Goal: Information Seeking & Learning: Learn about a topic

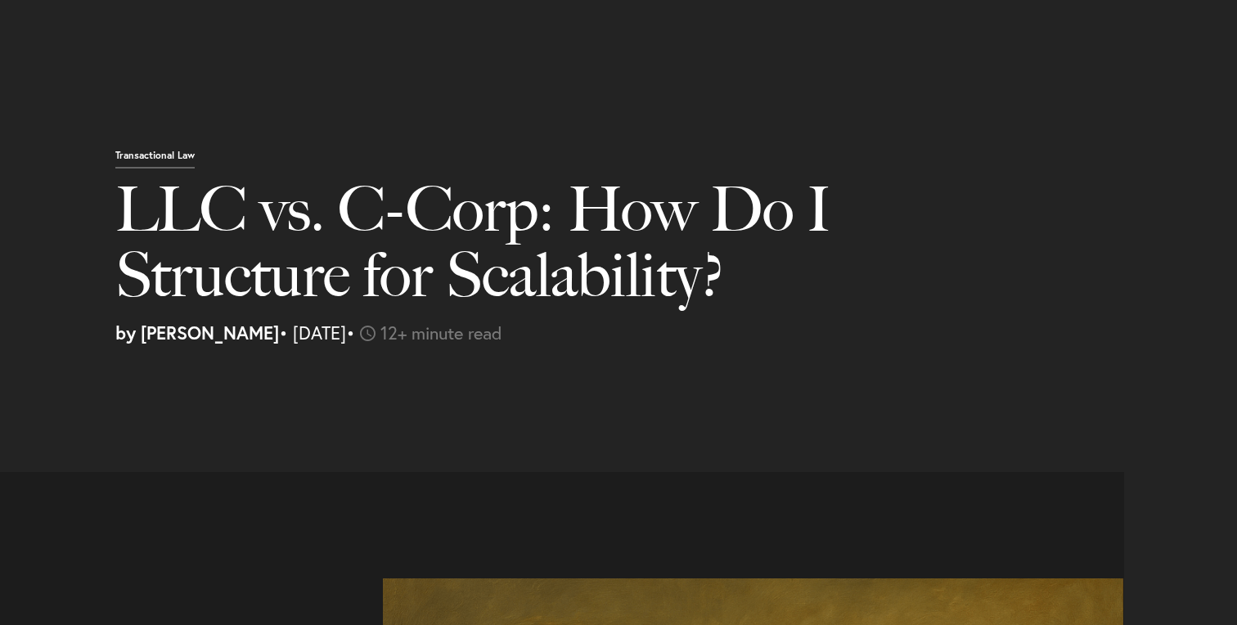
select select "US"
select select "Austin"
select select "Business and Civil Litigation"
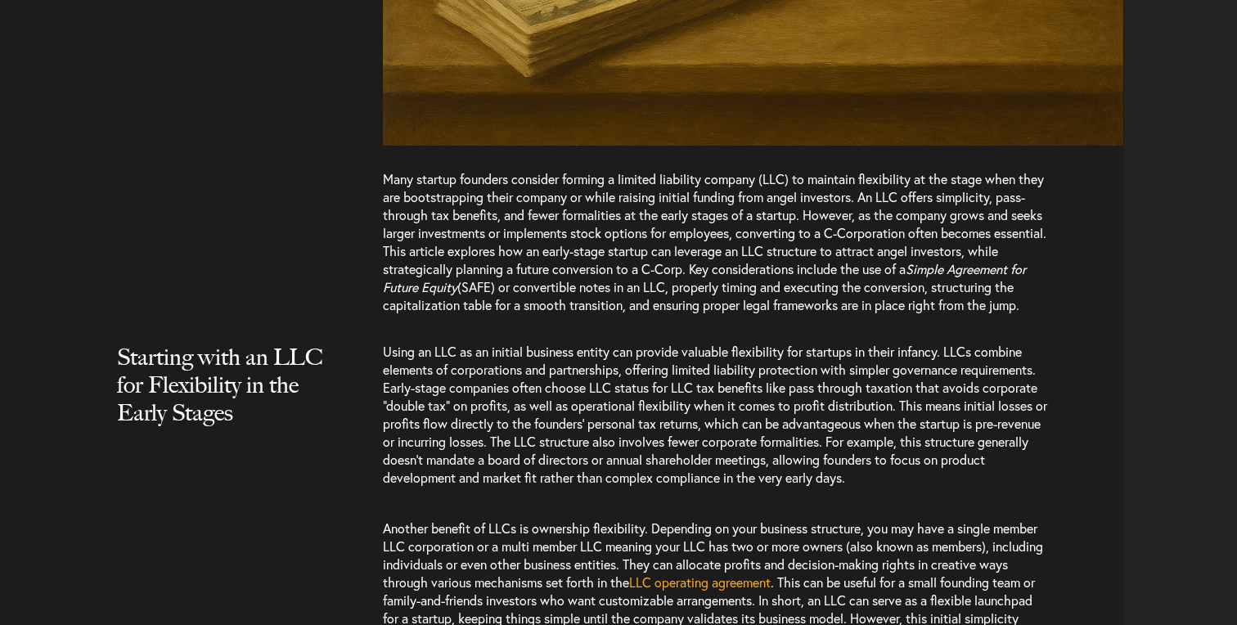
scroll to position [1131, 0]
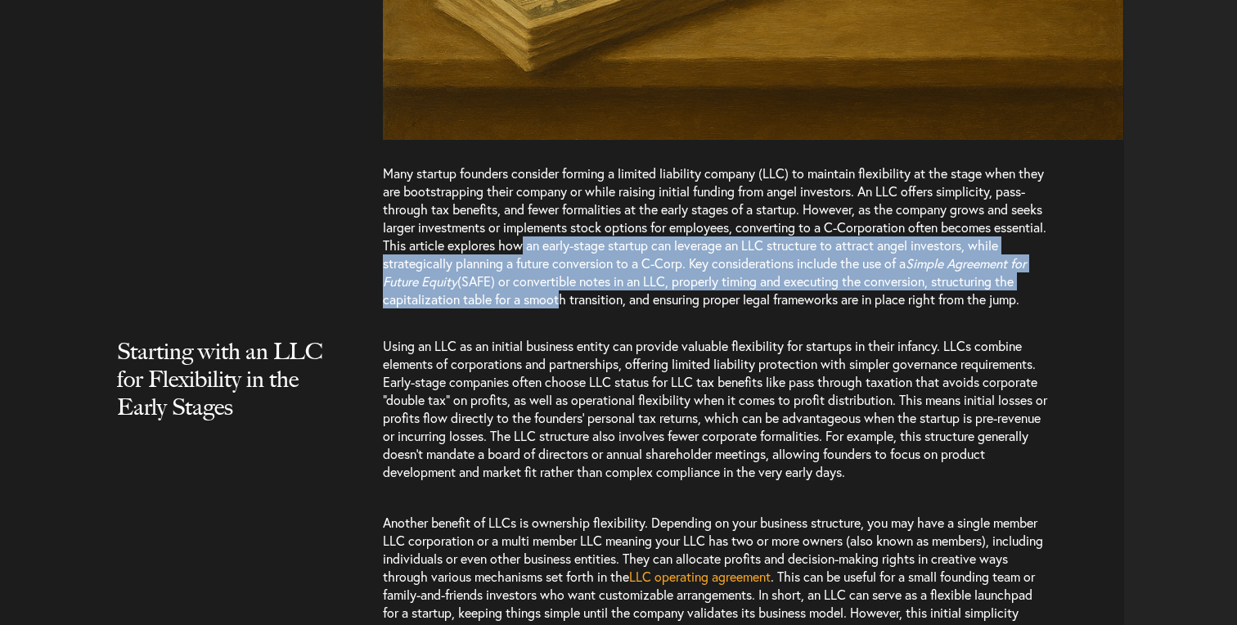
drag, startPoint x: 636, startPoint y: 249, endPoint x: 647, endPoint y: 304, distance: 56.8
click at [647, 304] on p "Many startup founders consider forming a limited liability company (LLC) to mai…" at bounding box center [716, 244] width 667 height 160
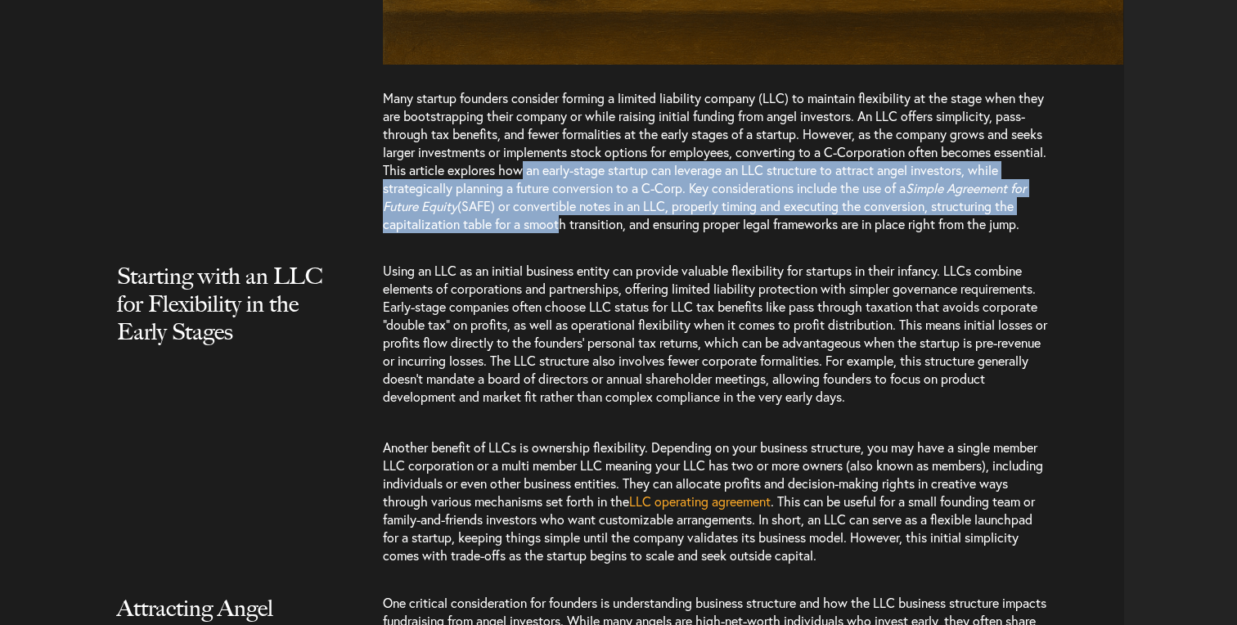
scroll to position [1242, 0]
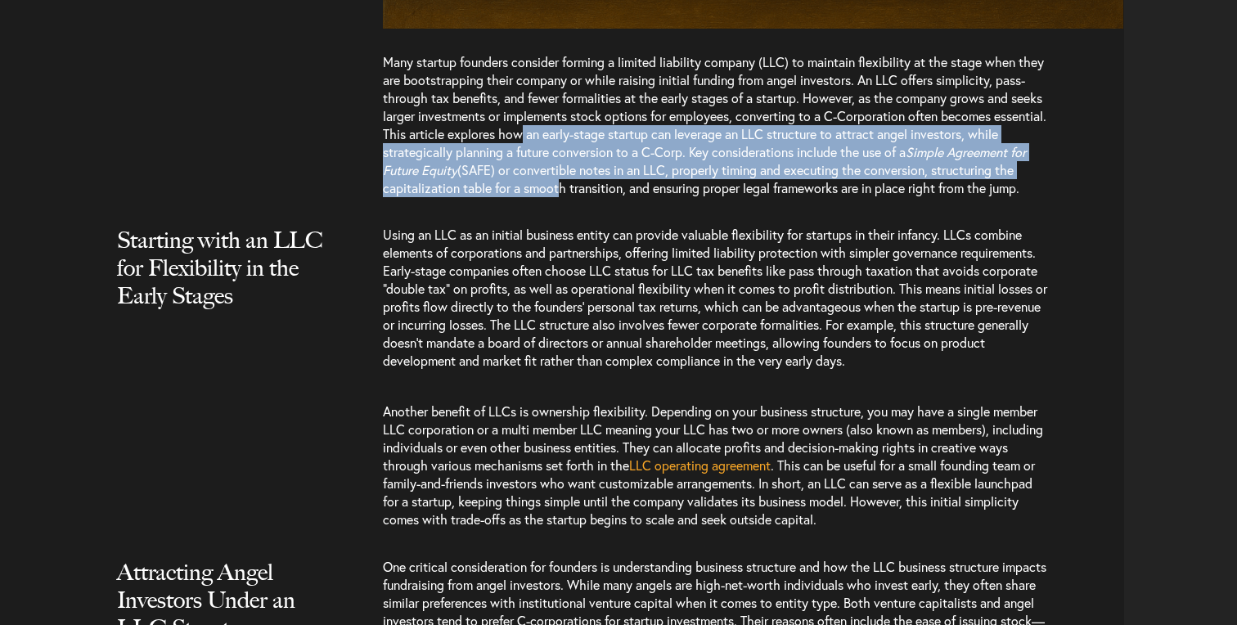
click at [647, 304] on span "Using an LLC as an initial business entity can provide valuable flexibility for…" at bounding box center [715, 297] width 664 height 143
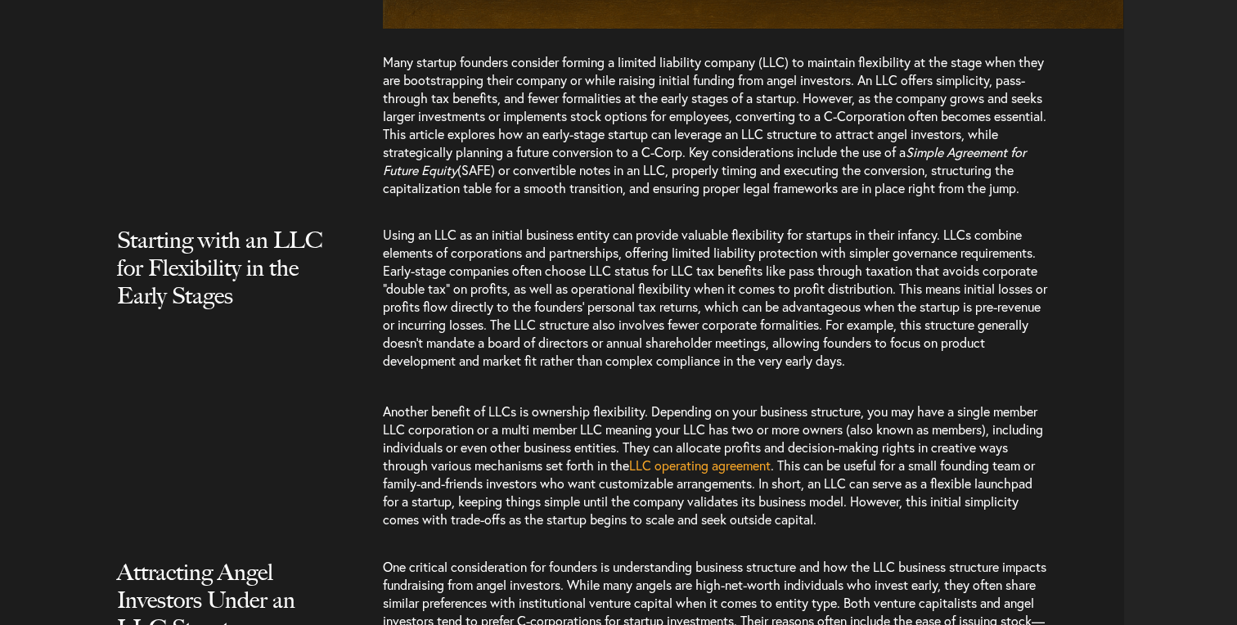
click at [647, 304] on span "Using an LLC as an initial business entity can provide valuable flexibility for…" at bounding box center [715, 297] width 664 height 143
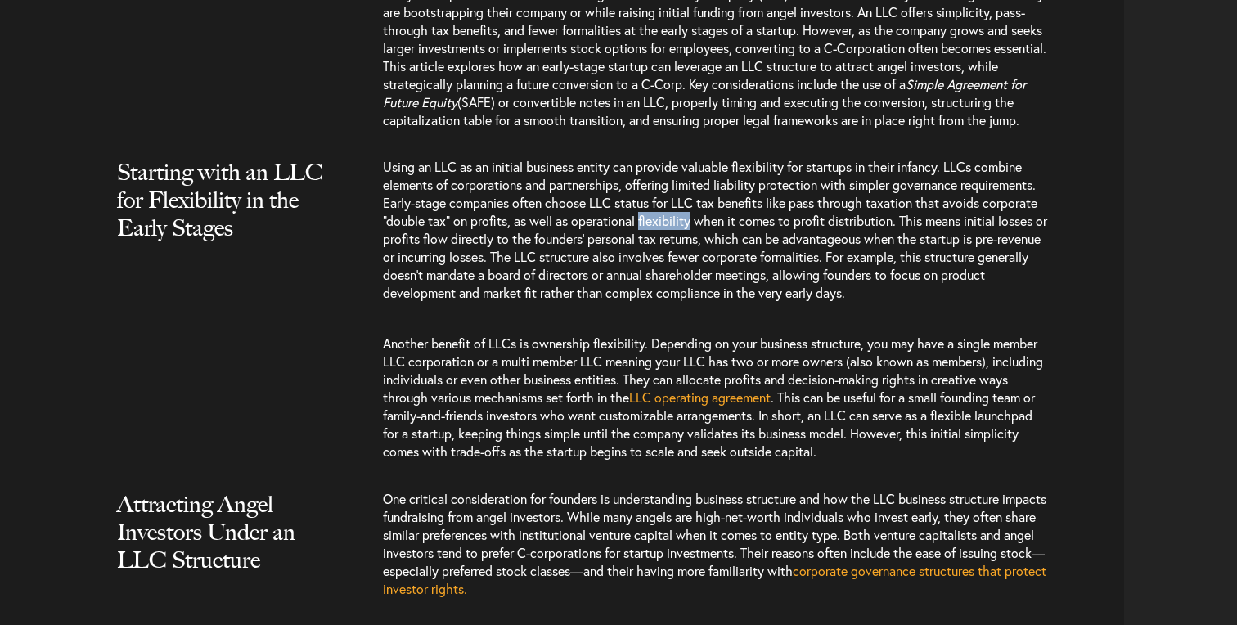
scroll to position [1311, 0]
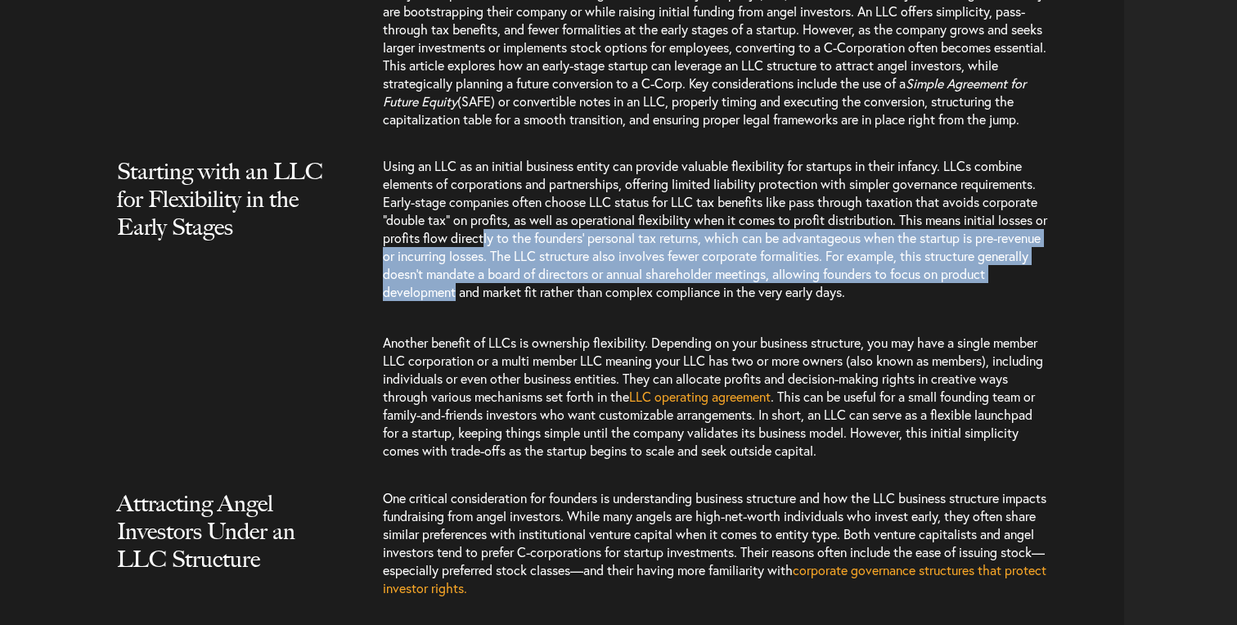
drag, startPoint x: 499, startPoint y: 263, endPoint x: 505, endPoint y: 313, distance: 50.2
click at [505, 300] on span "Using an LLC as an initial business entity can provide valuable flexibility for…" at bounding box center [715, 228] width 664 height 143
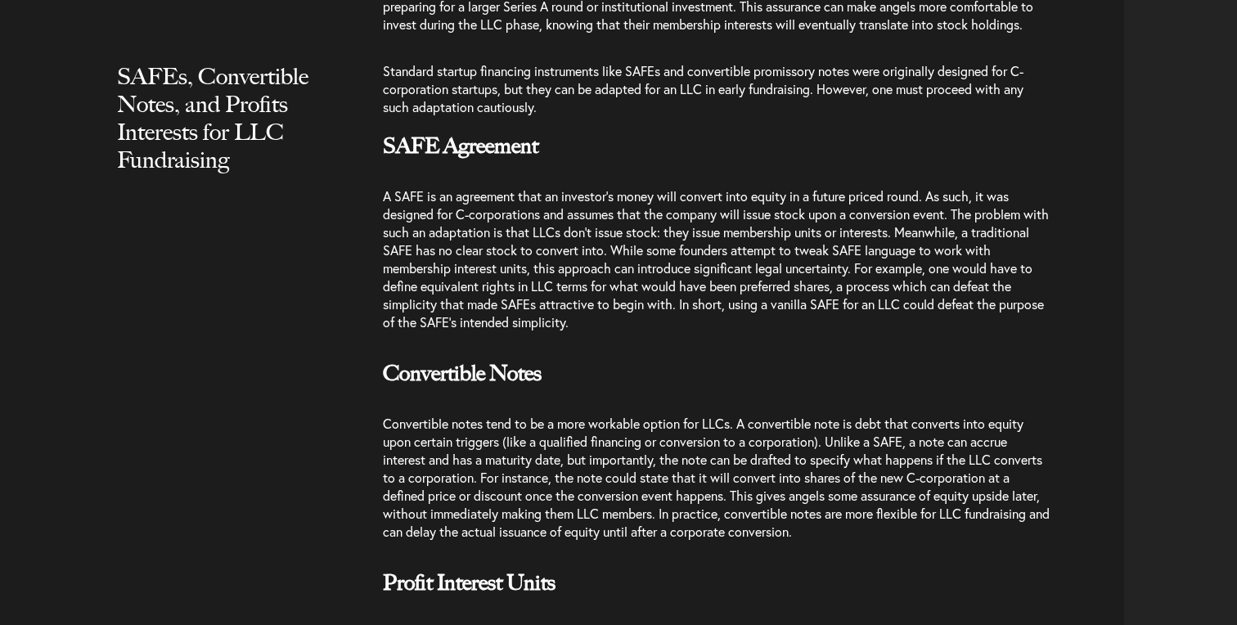
scroll to position [2223, 0]
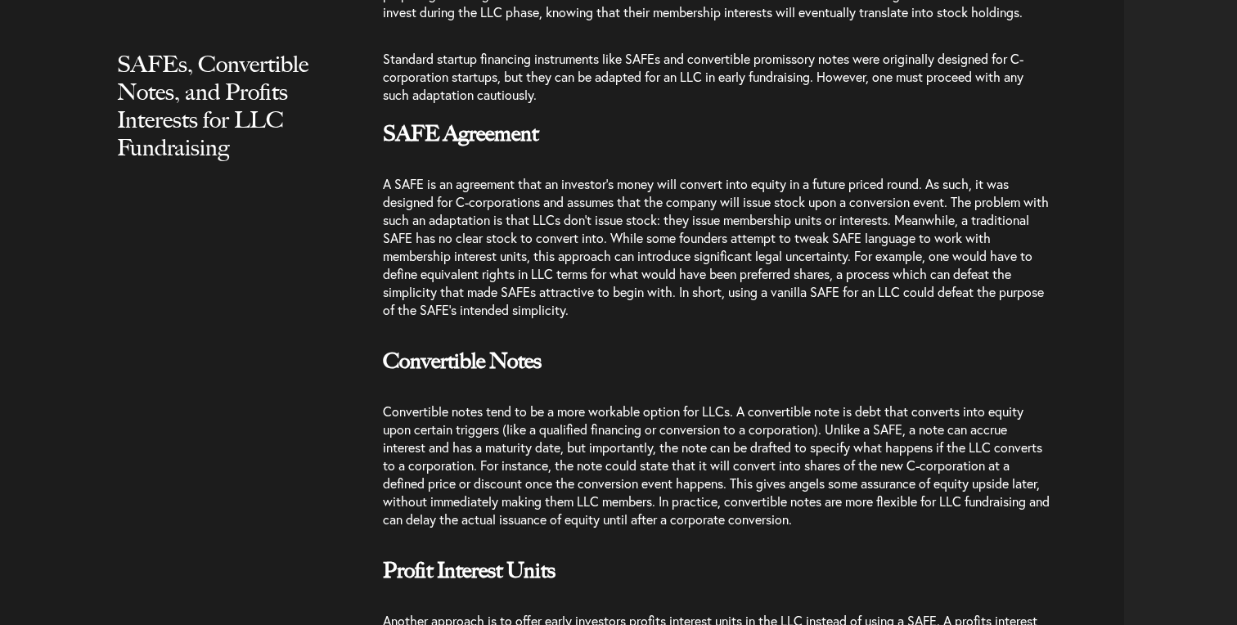
click at [516, 233] on span "A SAFE is an agreement that an investor’s money will convert into equity in a f…" at bounding box center [716, 246] width 666 height 143
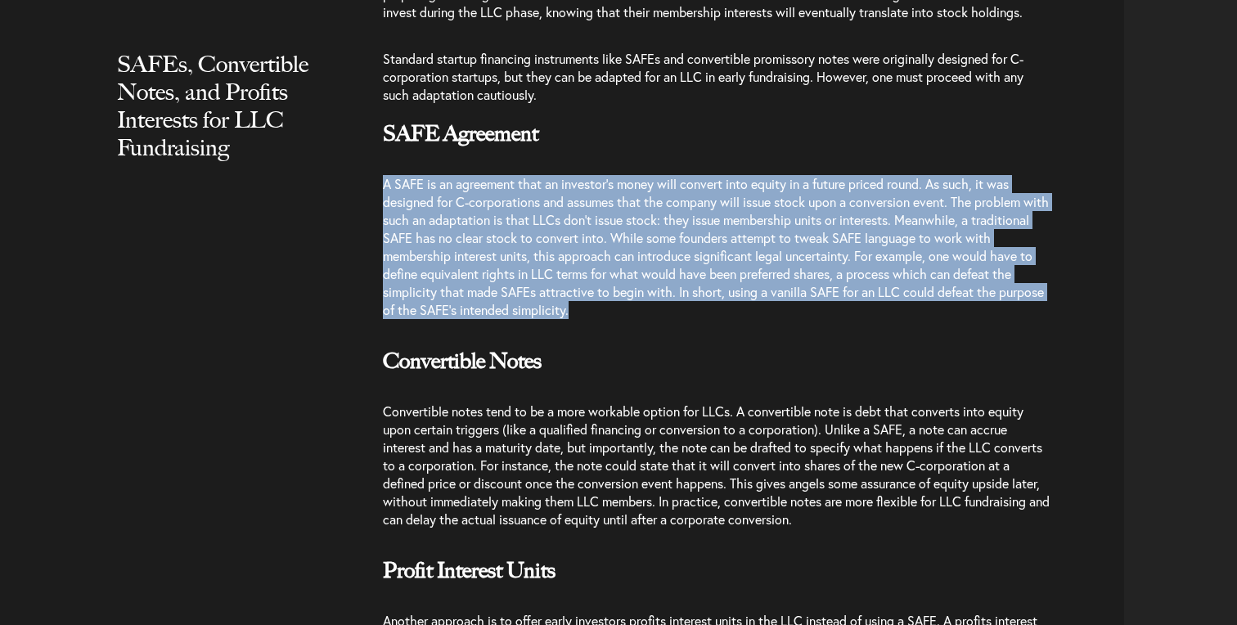
click at [516, 233] on span "A SAFE is an agreement that an investor’s money will convert into equity in a f…" at bounding box center [716, 246] width 666 height 143
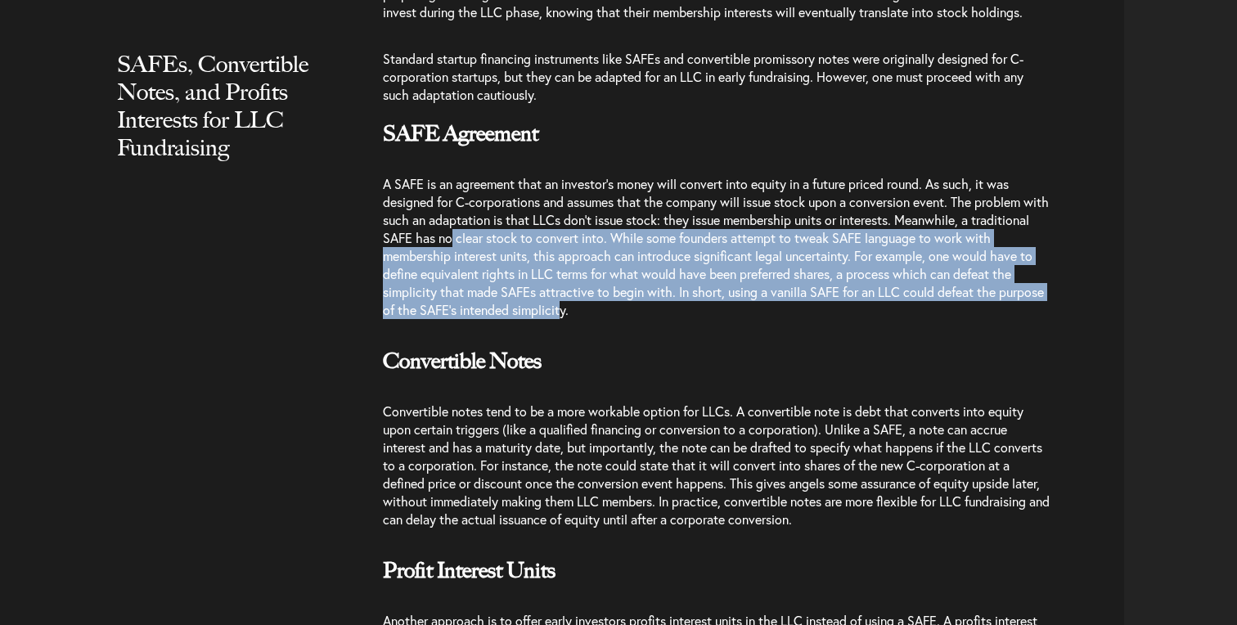
drag, startPoint x: 516, startPoint y: 274, endPoint x: 610, endPoint y: 348, distance: 119.5
click at [610, 318] on span "A SAFE is an agreement that an investor’s money will convert into equity in a f…" at bounding box center [716, 246] width 666 height 143
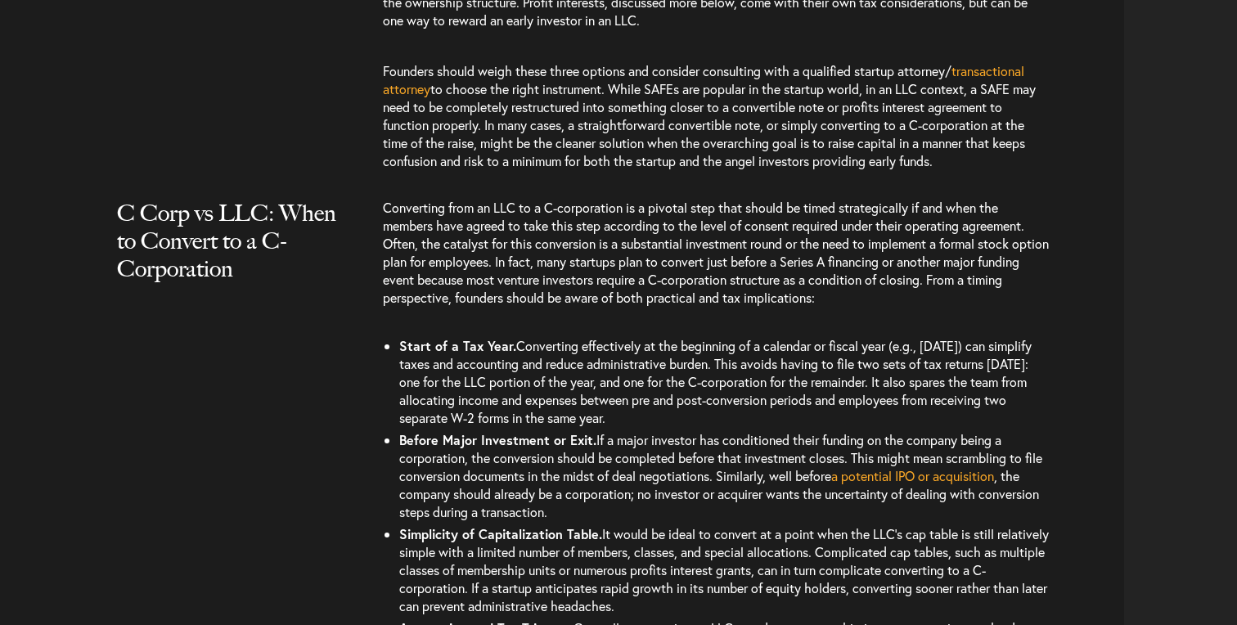
scroll to position [2928, 0]
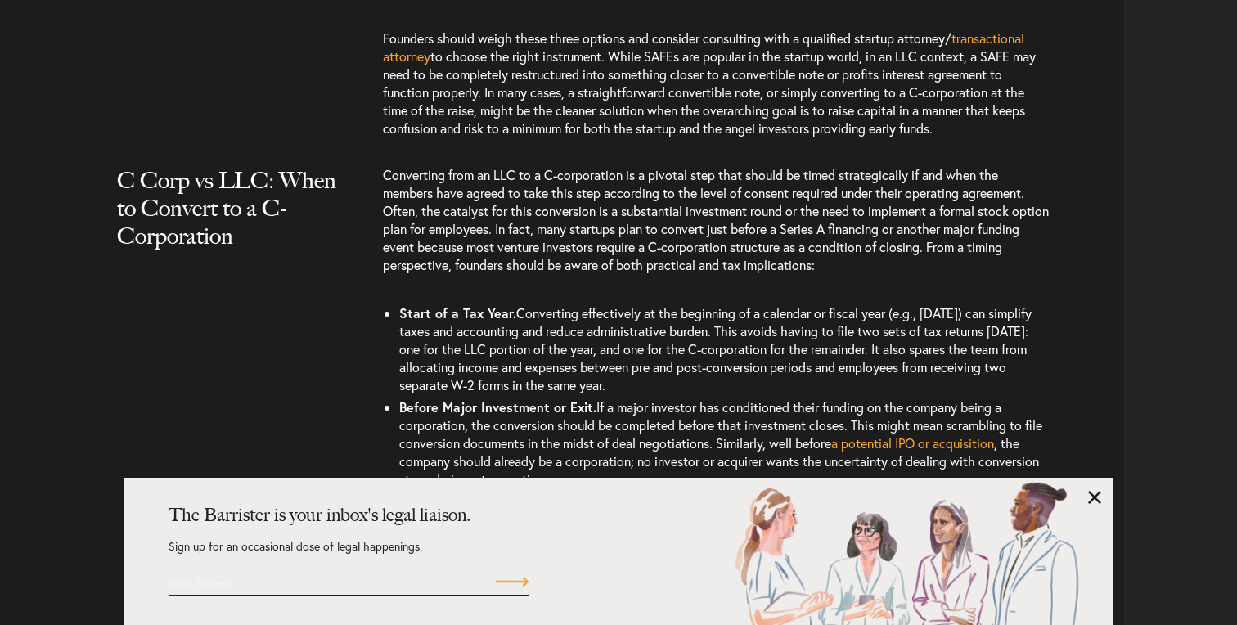
click at [1087, 496] on div "The Barrister is your inbox's legal liaison. Sign up for an occasional dose of …" at bounding box center [619, 551] width 990 height 147
click at [1099, 507] on div "The Barrister is your inbox's legal liaison. Sign up for an occasional dose of …" at bounding box center [641, 552] width 945 height 90
click at [1097, 502] on link at bounding box center [1094, 497] width 13 height 13
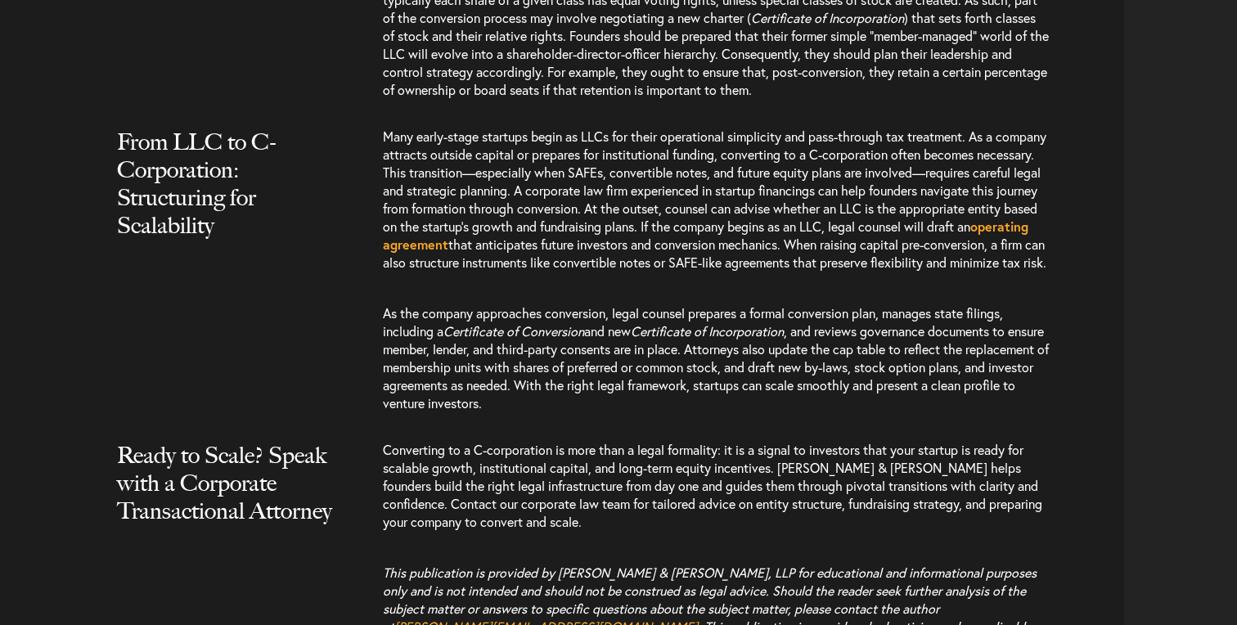
scroll to position [5270, 0]
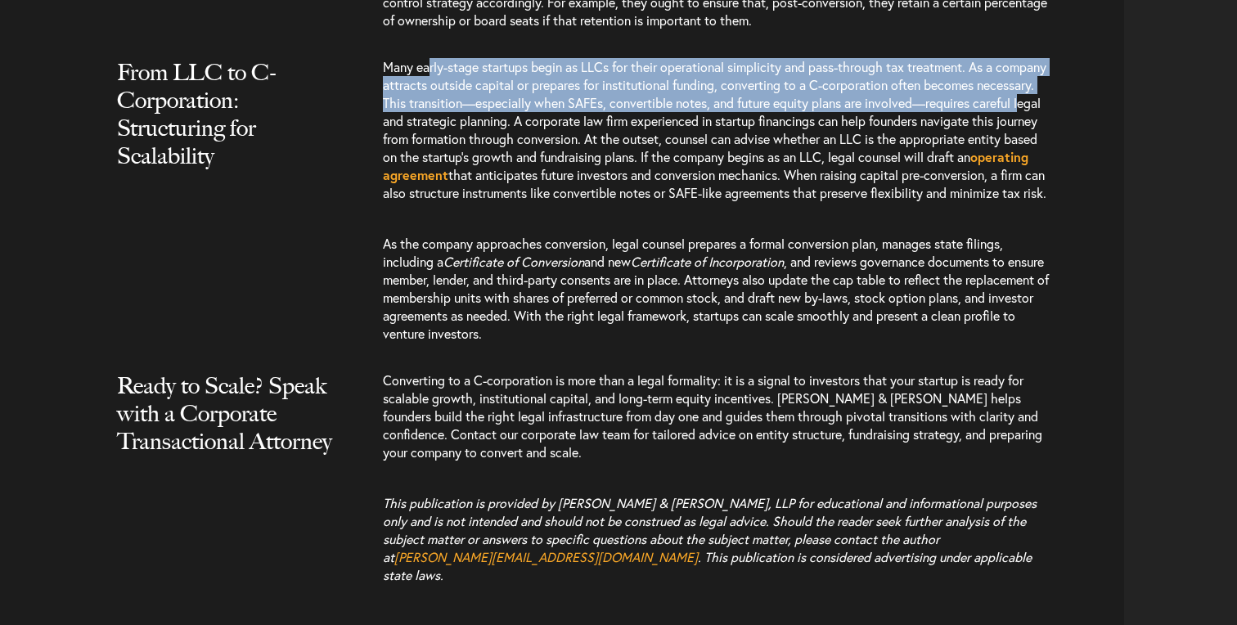
drag, startPoint x: 430, startPoint y: 149, endPoint x: 430, endPoint y: 216, distance: 67.1
click at [430, 216] on p "Many early-stage startups begin as LLCs for their operational simplicity and pa…" at bounding box center [716, 138] width 667 height 160
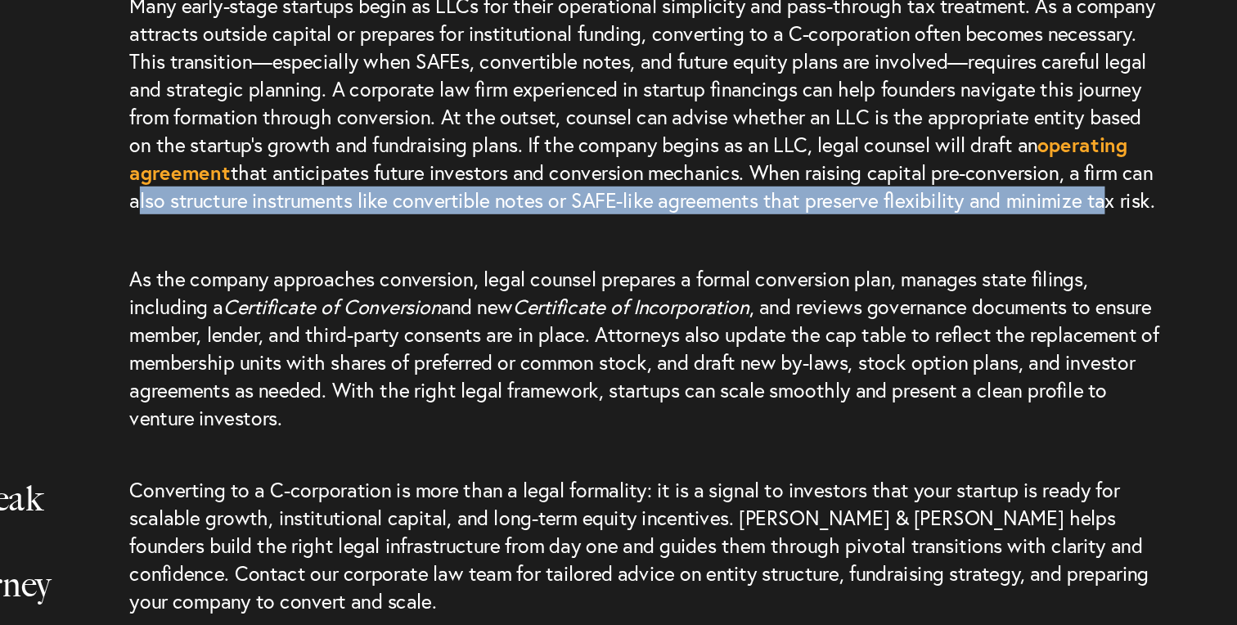
click at [574, 218] on p "Many early-stage startups begin as LLCs for their operational simplicity and pa…" at bounding box center [716, 138] width 667 height 160
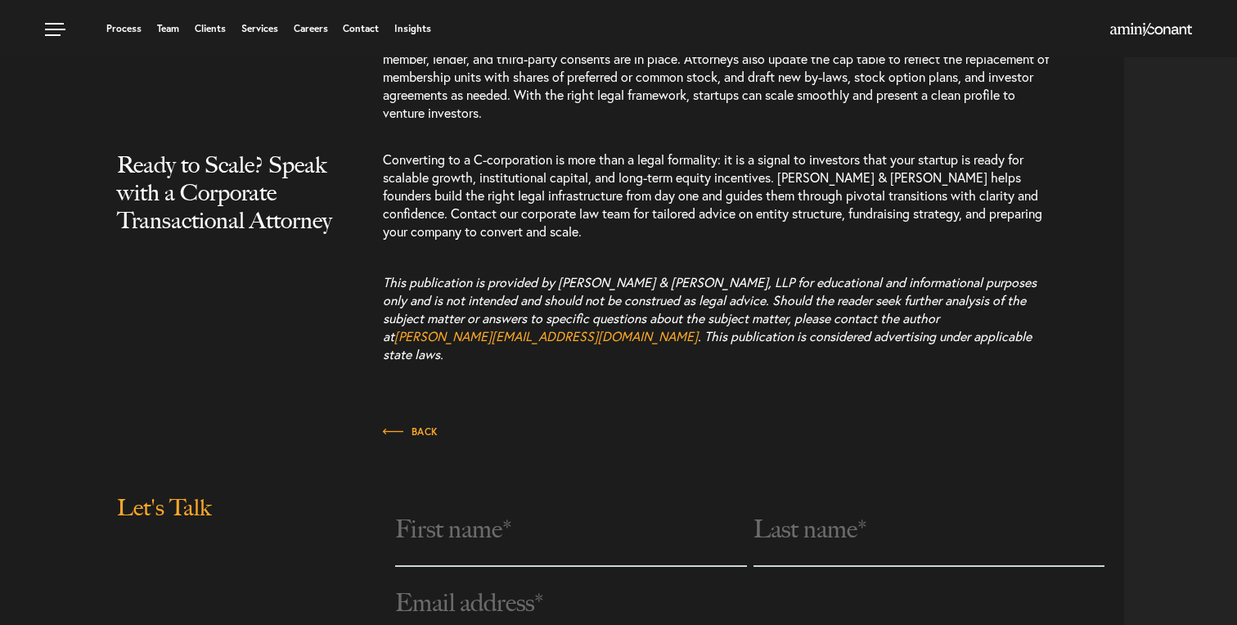
scroll to position [5472, 0]
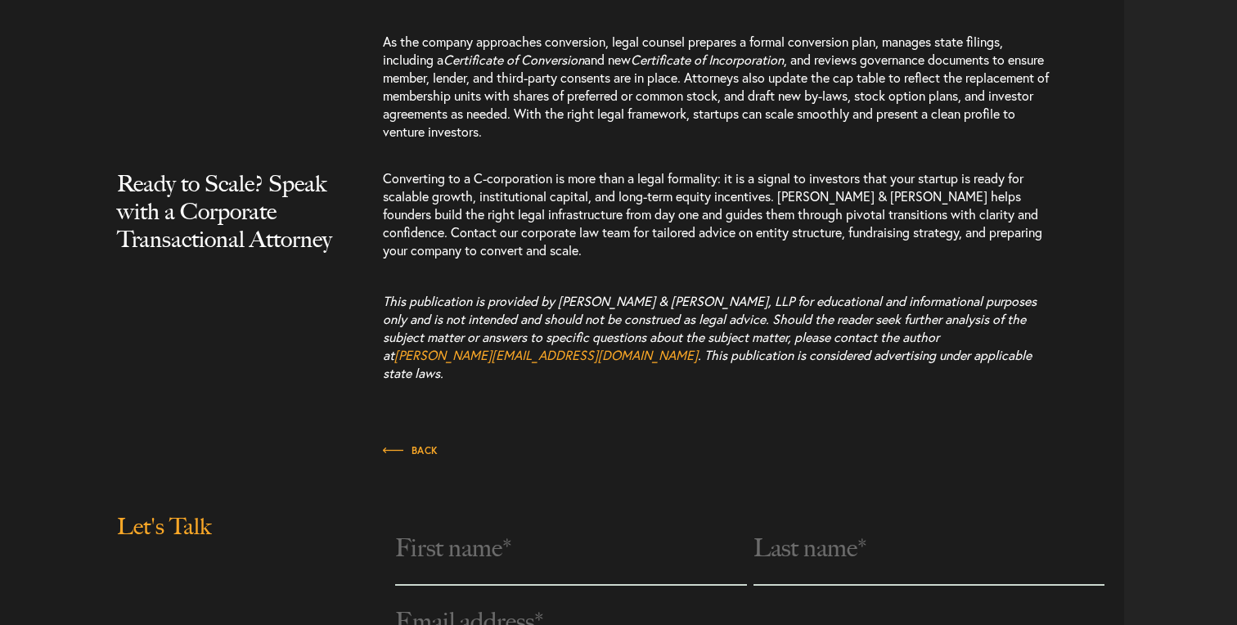
click at [667, 276] on p "Converting to a C-corporation is more than a legal formality: it is a signal to…" at bounding box center [716, 222] width 667 height 106
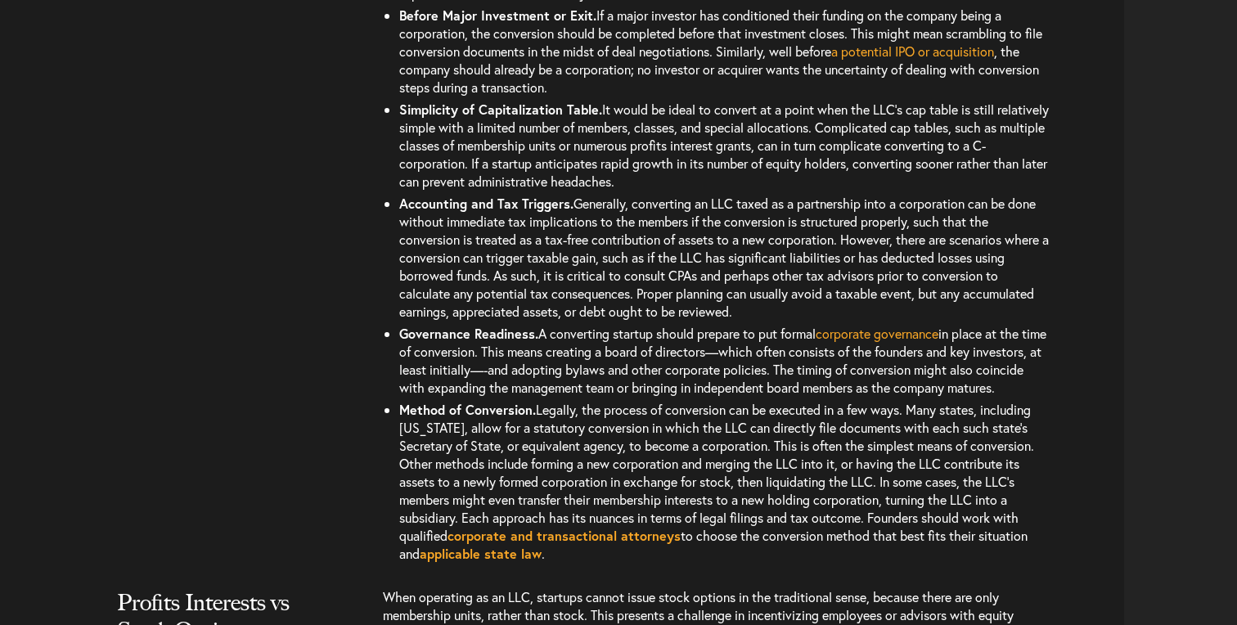
scroll to position [3321, 0]
drag, startPoint x: 660, startPoint y: 213, endPoint x: 483, endPoint y: 205, distance: 177.8
click at [483, 191] on li "Simplicity of Capitalization Table . It would be ideal to convert at a point wh…" at bounding box center [724, 144] width 651 height 94
click at [460, 252] on span ". Generally, converting an LLC taxed as a partnership into a corporation can be…" at bounding box center [724, 229] width 650 height 71
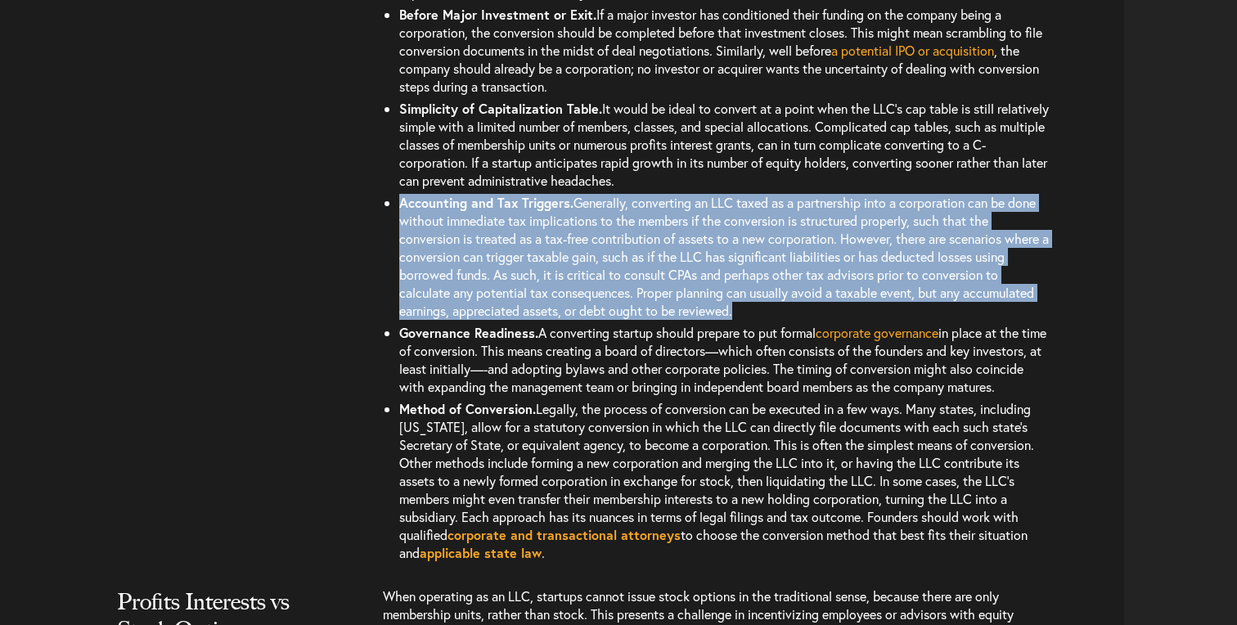
click at [460, 252] on span ". Generally, converting an LLC taxed as a partnership into a corporation can be…" at bounding box center [724, 229] width 650 height 71
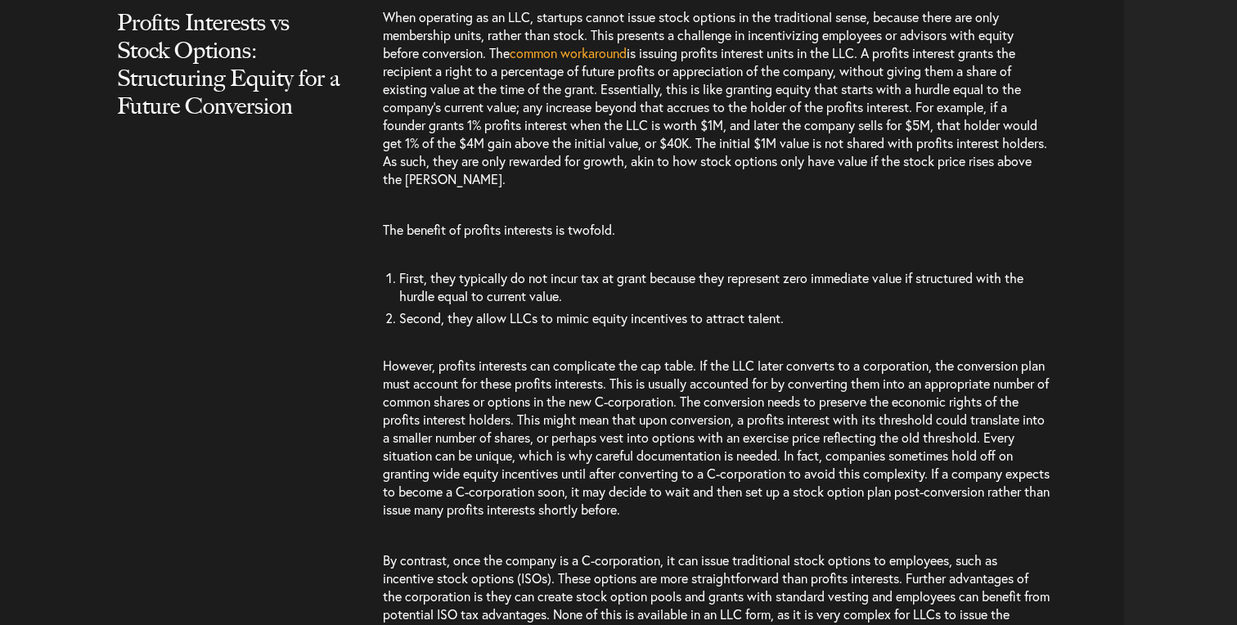
scroll to position [3907, 0]
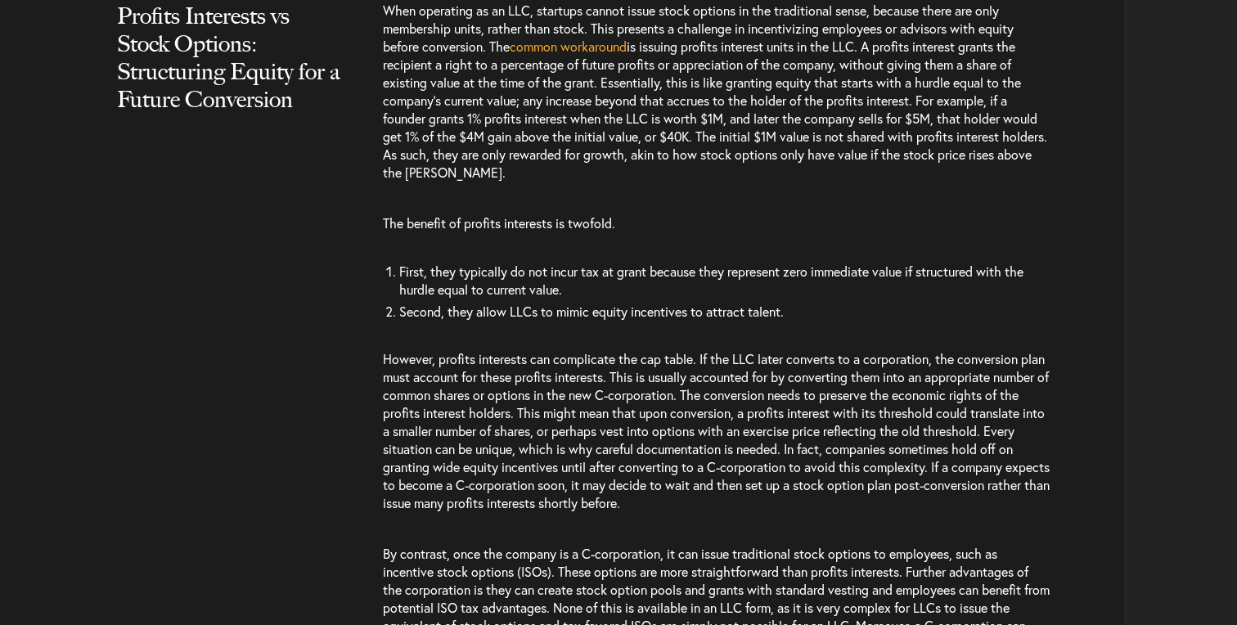
click at [782, 109] on span "is issuing profits interest units in the LLC. A profits interest grants the rec…" at bounding box center [715, 109] width 664 height 143
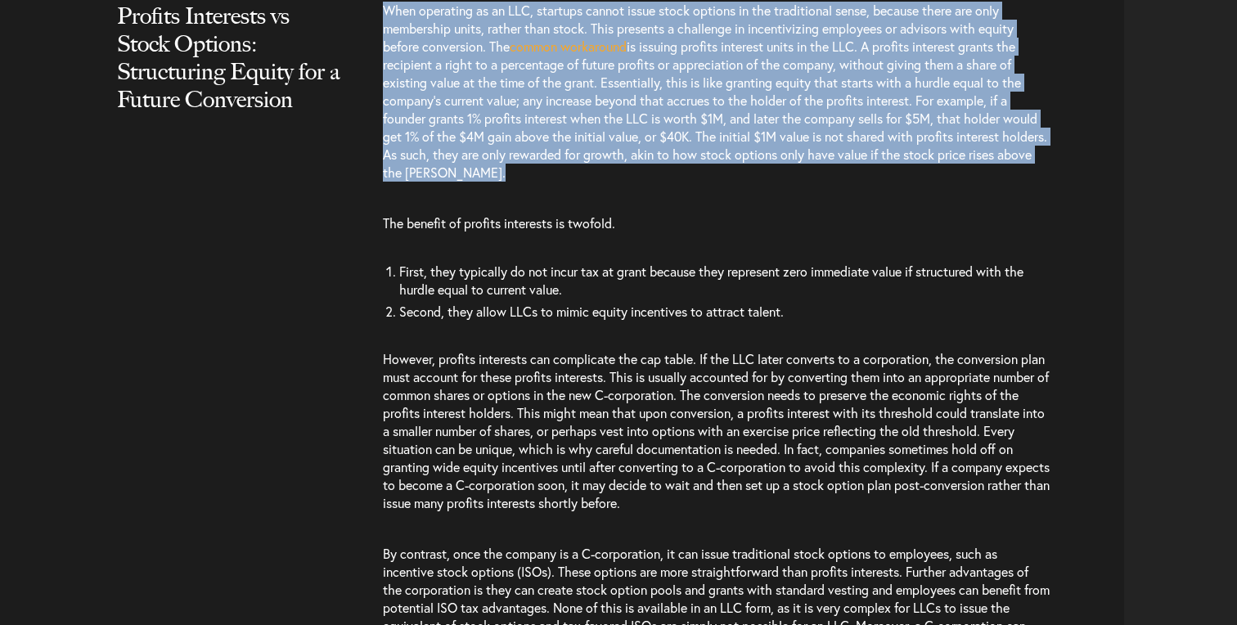
click at [782, 109] on span "is issuing profits interest units in the LLC. A profits interest grants the rec…" at bounding box center [715, 109] width 664 height 143
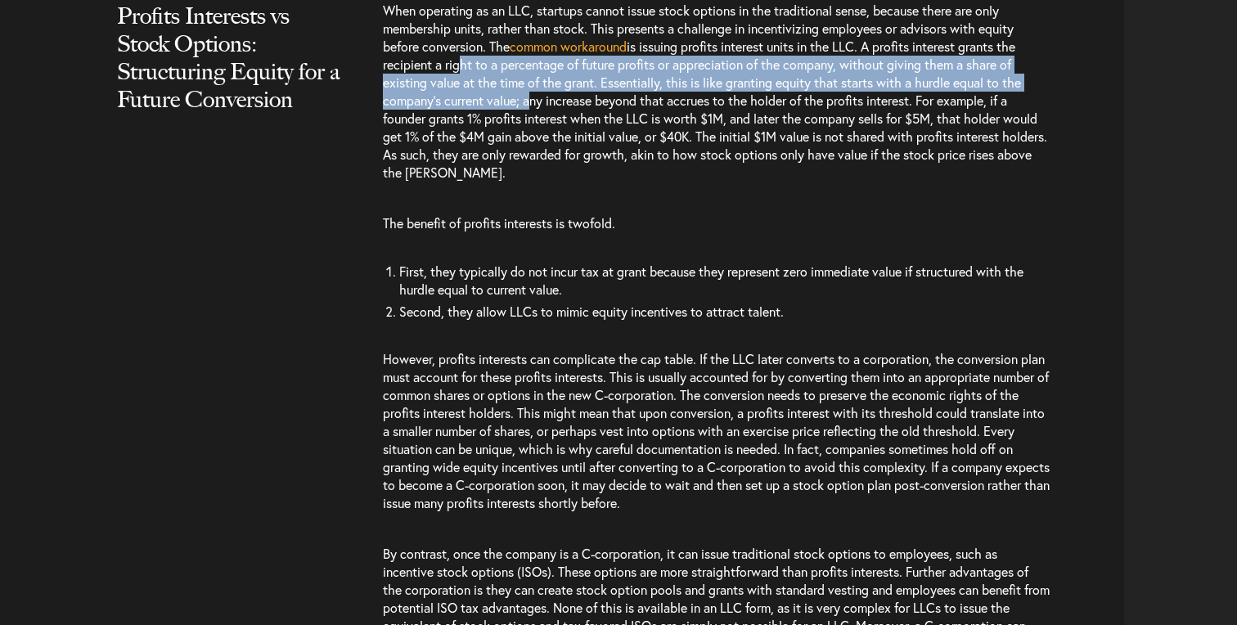
drag, startPoint x: 457, startPoint y: 124, endPoint x: 527, endPoint y: 153, distance: 76.3
click at [527, 153] on span "is issuing profits interest units in the LLC. A profits interest grants the rec…" at bounding box center [715, 109] width 664 height 143
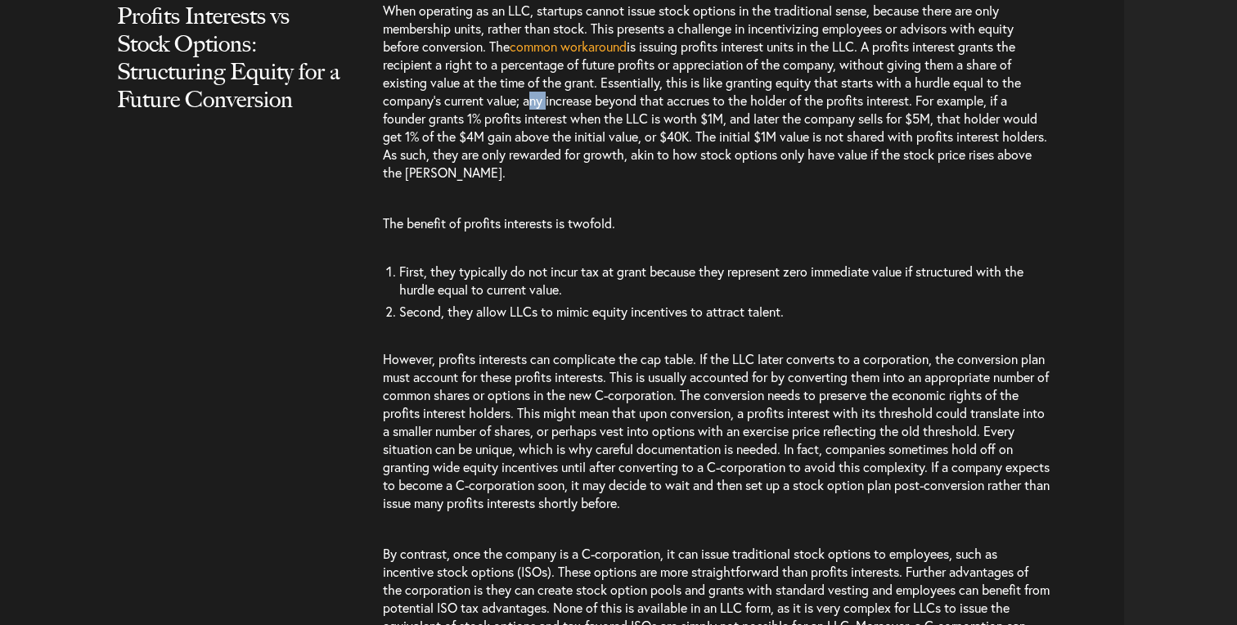
click at [527, 153] on span "is issuing profits interest units in the LLC. A profits interest grants the rec…" at bounding box center [715, 109] width 664 height 143
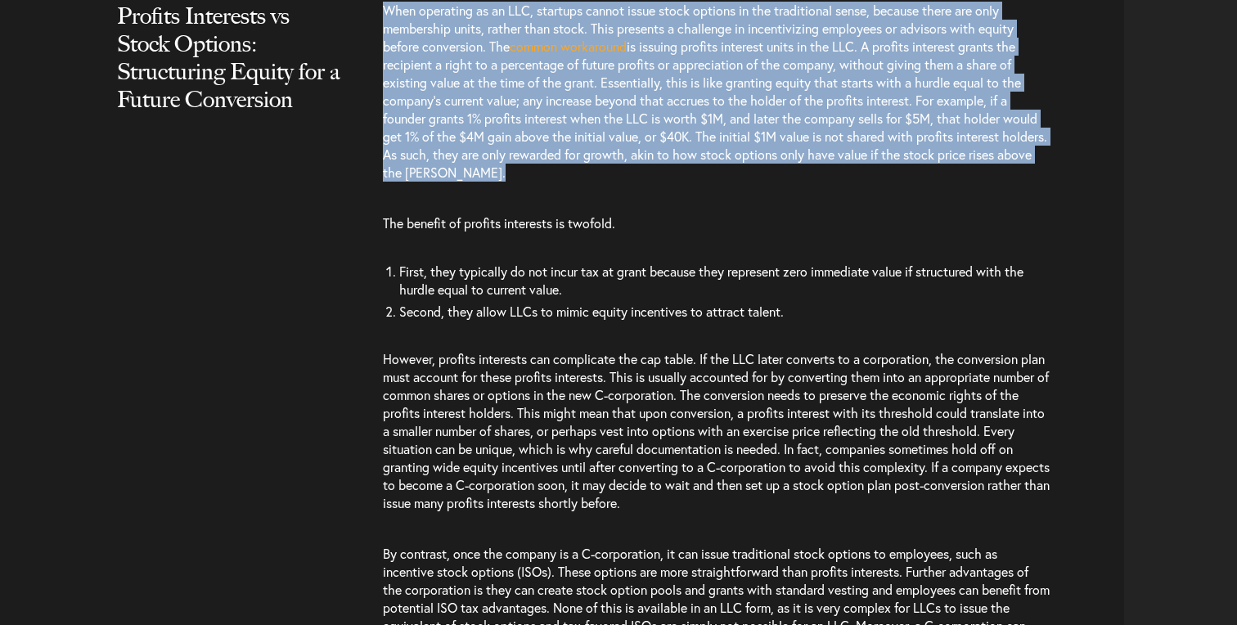
click at [527, 153] on span "is issuing profits interest units in the LLC. A profits interest grants the rec…" at bounding box center [715, 109] width 664 height 143
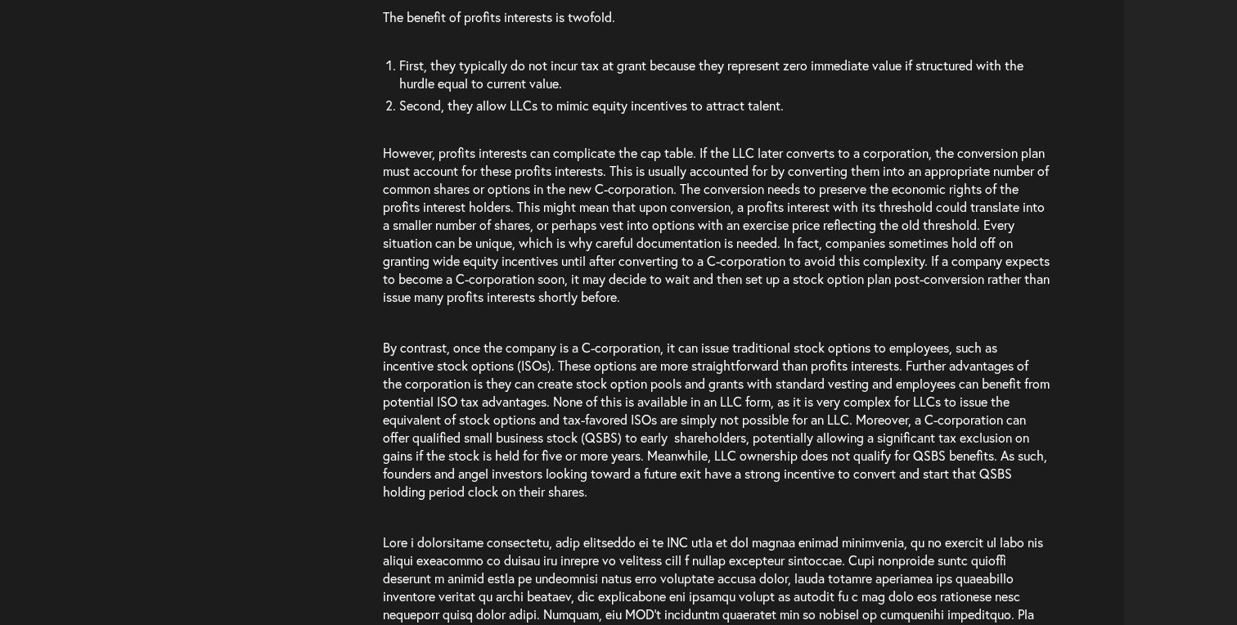
scroll to position [4114, 0]
click at [619, 242] on span "However, profits interests can complicate the cap table. If the LLC later conve…" at bounding box center [716, 223] width 667 height 161
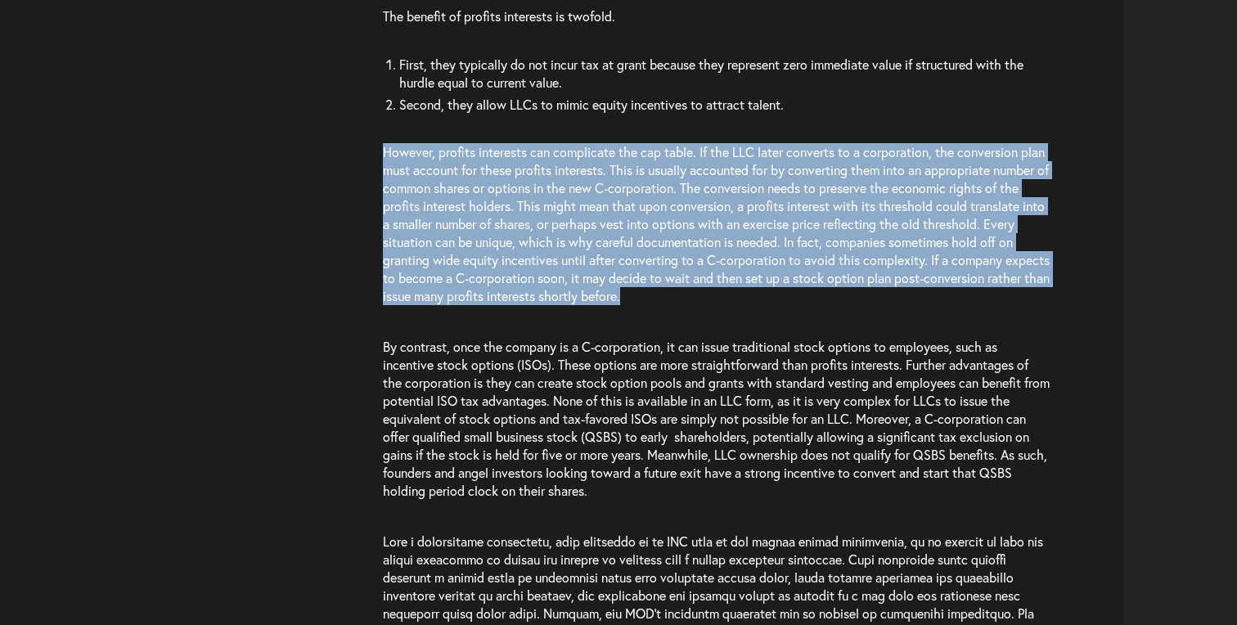
click at [619, 242] on span "However, profits interests can complicate the cap table. If the LLC later conve…" at bounding box center [716, 223] width 667 height 161
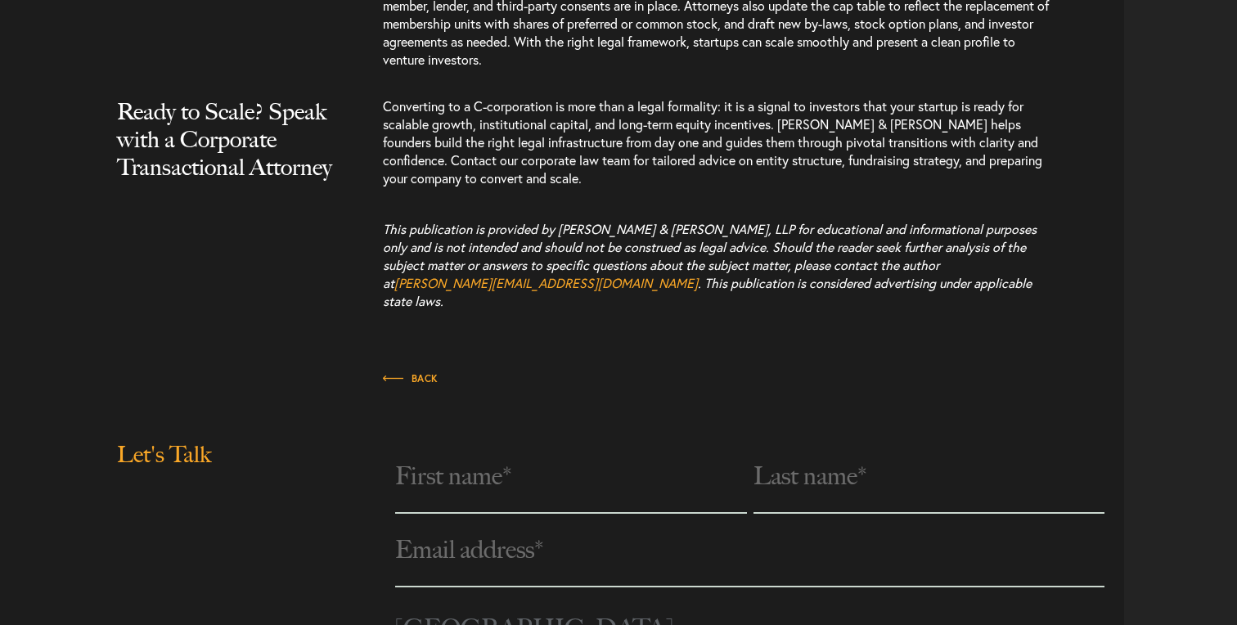
scroll to position [5557, 0]
